Goal: Information Seeking & Learning: Learn about a topic

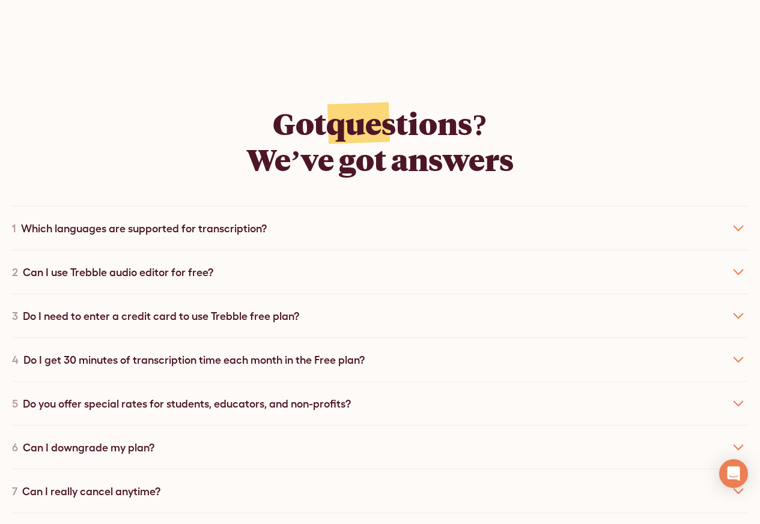
scroll to position [6341, 0]
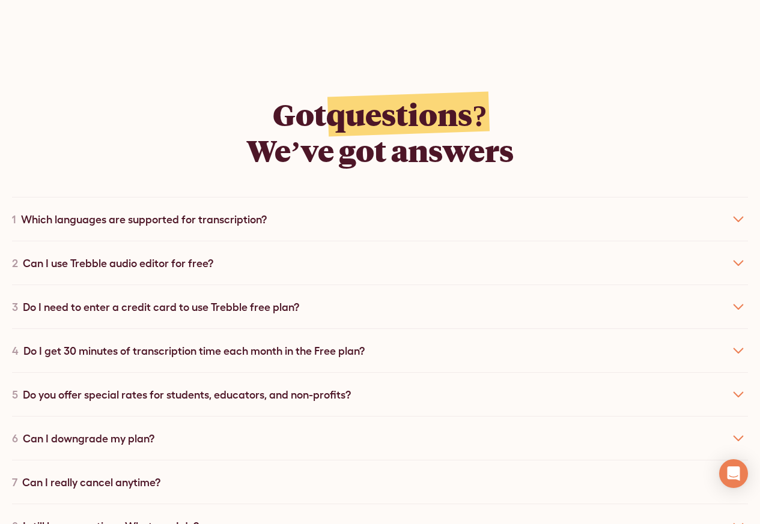
click at [34, 212] on div "1 Which languages are supported for transcription?" at bounding box center [380, 219] width 736 height 44
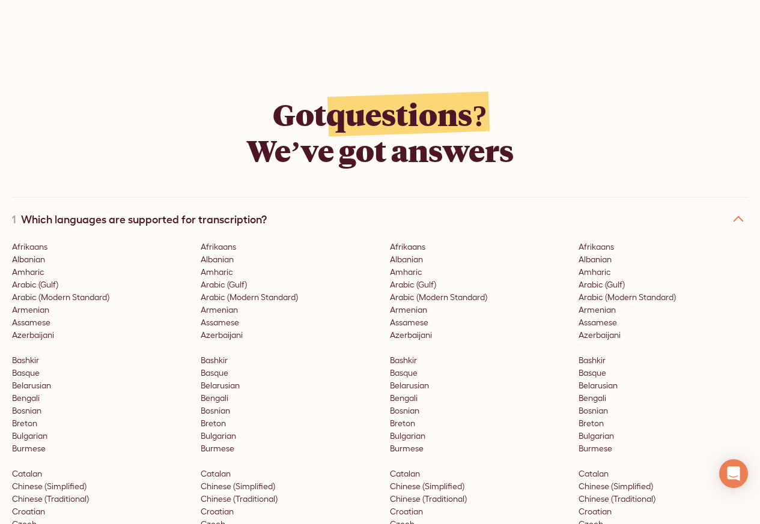
click at [37, 212] on div "1 Which languages are supported for transcription?" at bounding box center [380, 219] width 736 height 44
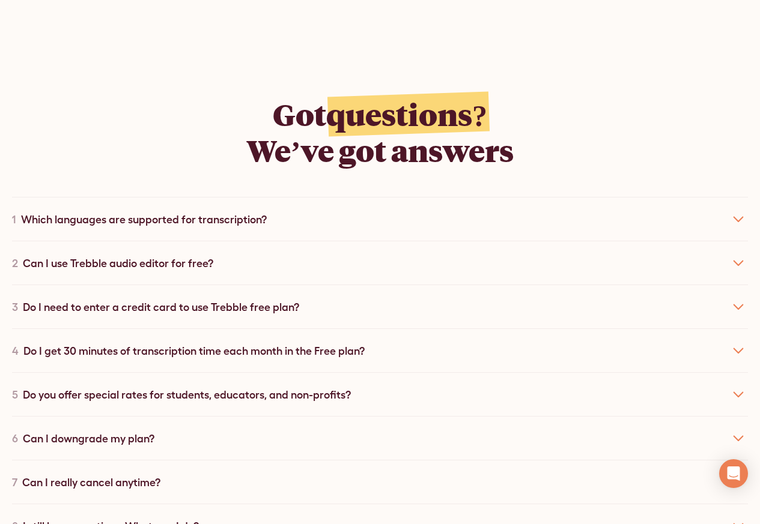
click at [55, 255] on div "Can I use Trebble audio editor for free?" at bounding box center [118, 263] width 190 height 16
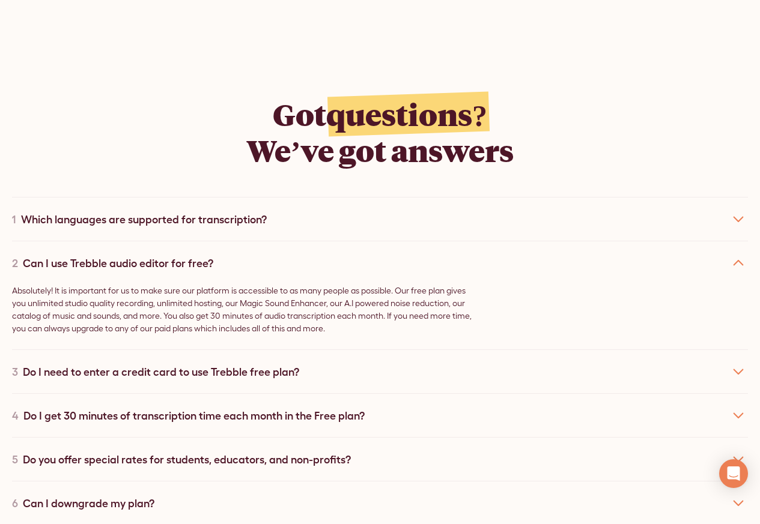
click at [59, 349] on div "3 Do I need to enter a credit card to use Trebble free plan?" at bounding box center [380, 371] width 736 height 44
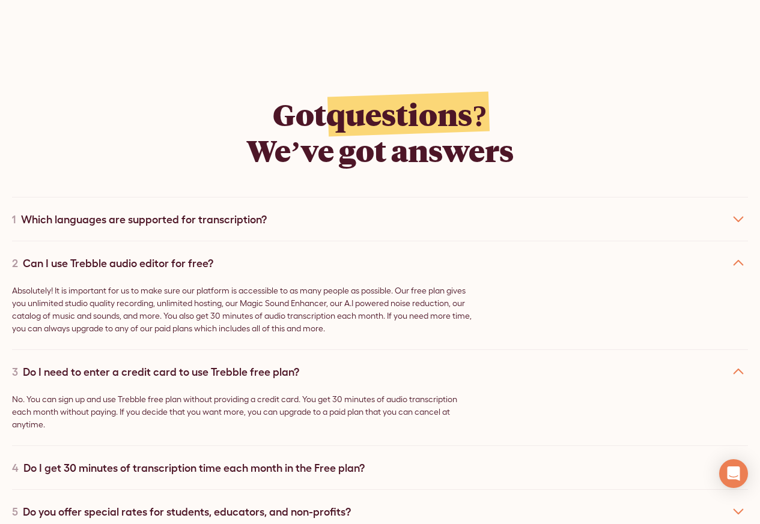
click at [52, 460] on div "Do I get 30 minutes of transcription time each month in the Free plan?" at bounding box center [193, 468] width 341 height 16
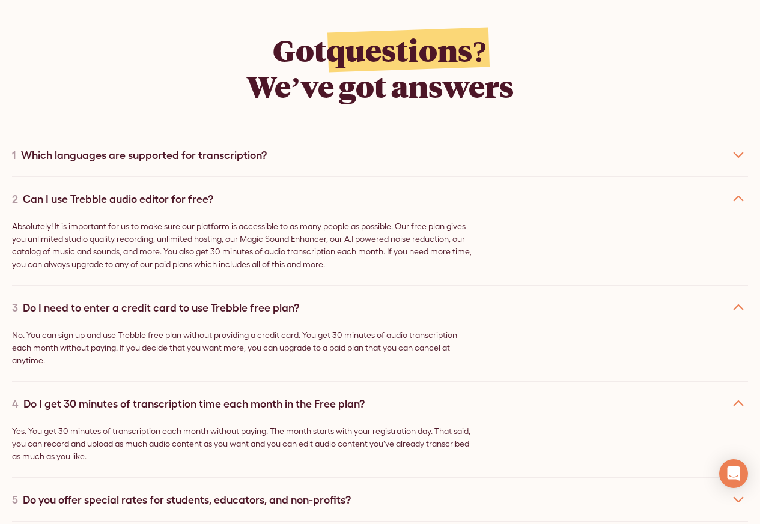
scroll to position [6413, 0]
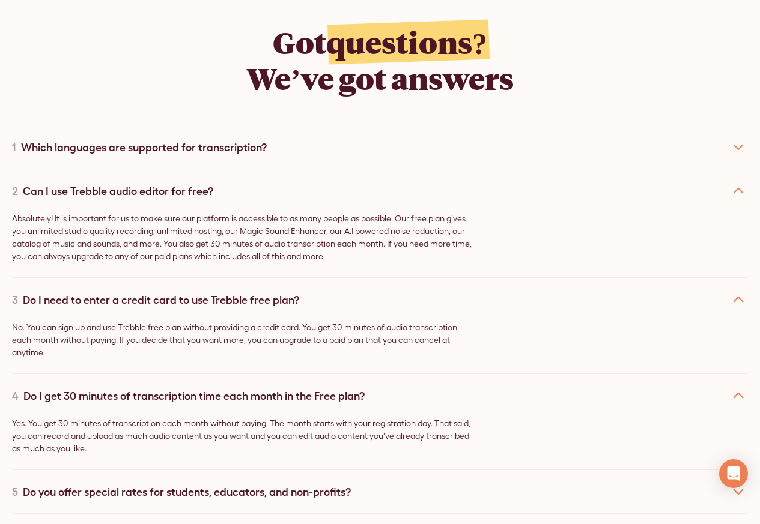
click at [51, 486] on div "5 Do you offer special rates for students, educators, and non-profits?" at bounding box center [380, 492] width 736 height 44
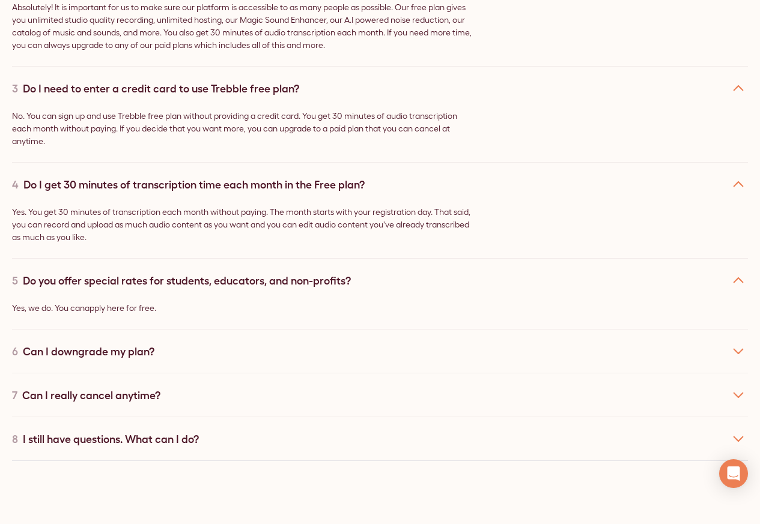
scroll to position [6629, 0]
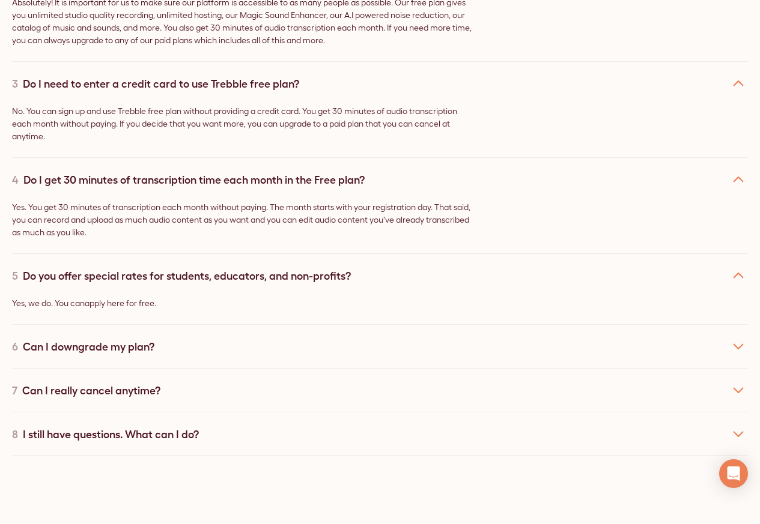
click at [61, 338] on div "6 Can I downgrade my plan?" at bounding box center [380, 346] width 736 height 44
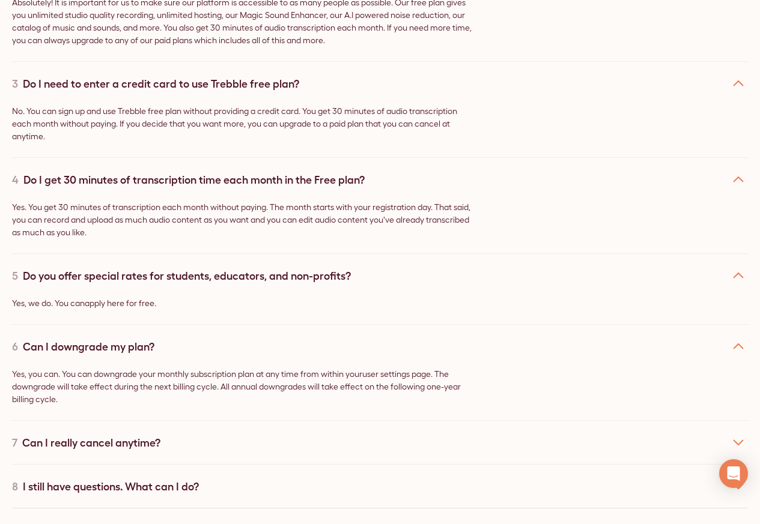
click at [58, 435] on div "Can I really cancel anytime?" at bounding box center [91, 443] width 138 height 16
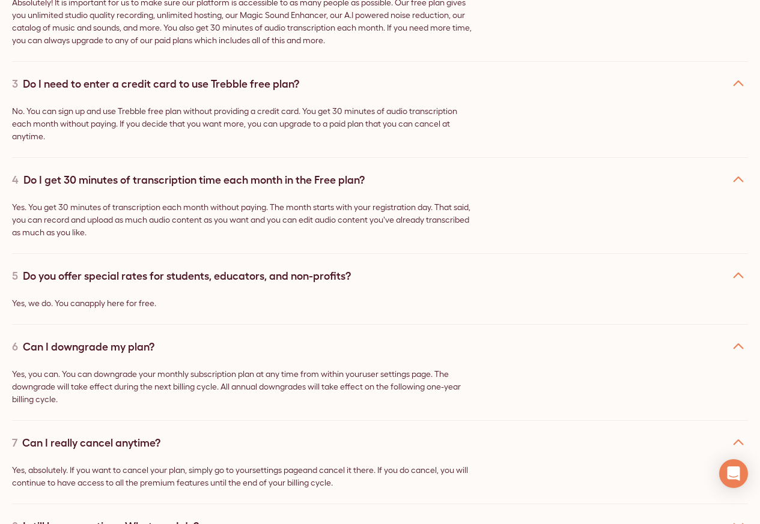
click at [55, 518] on div "I still have questions. What can I do?" at bounding box center [111, 526] width 176 height 16
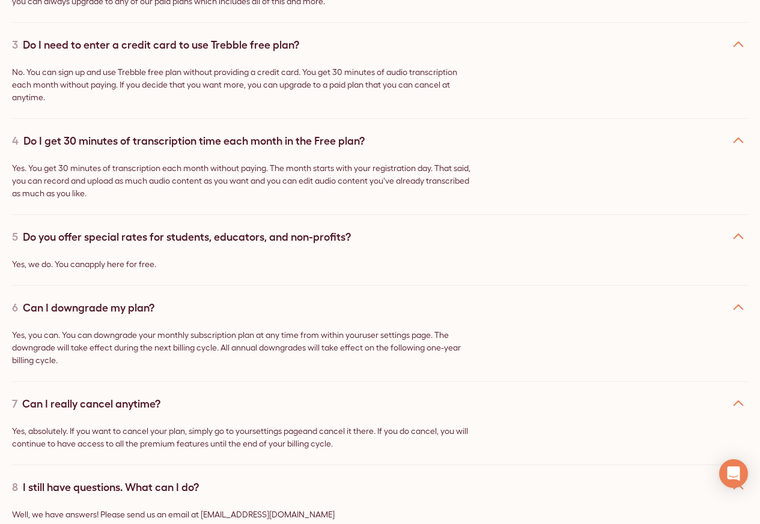
scroll to position [6701, 0]
